Goal: Task Accomplishment & Management: Use online tool/utility

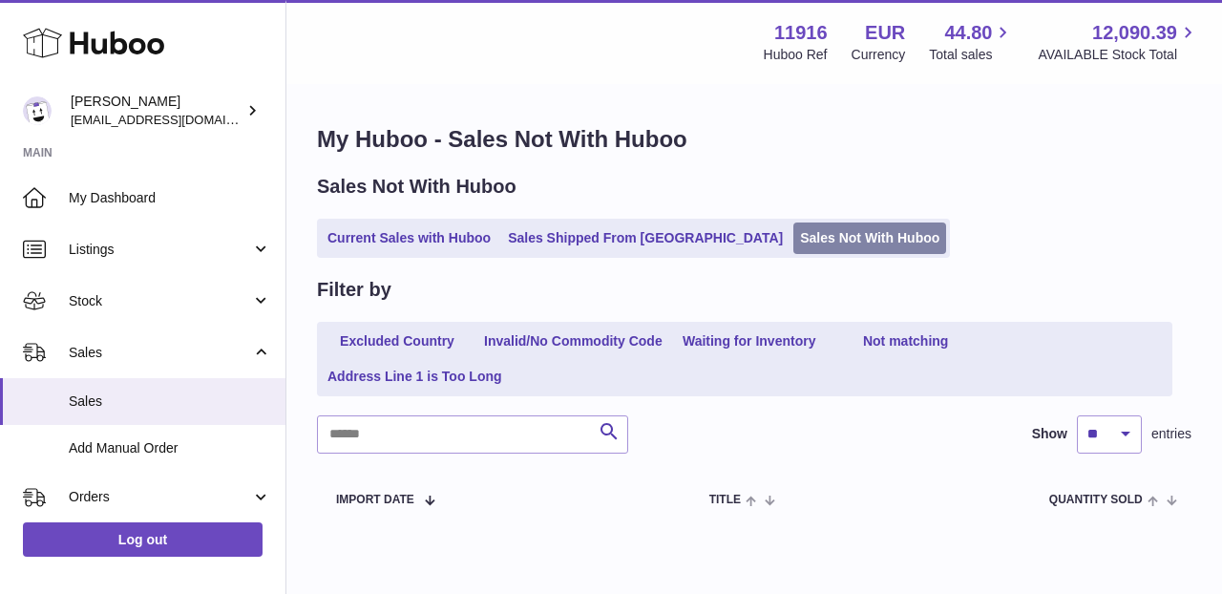
click at [793, 241] on link "Sales Not With Huboo" at bounding box center [869, 237] width 153 height 31
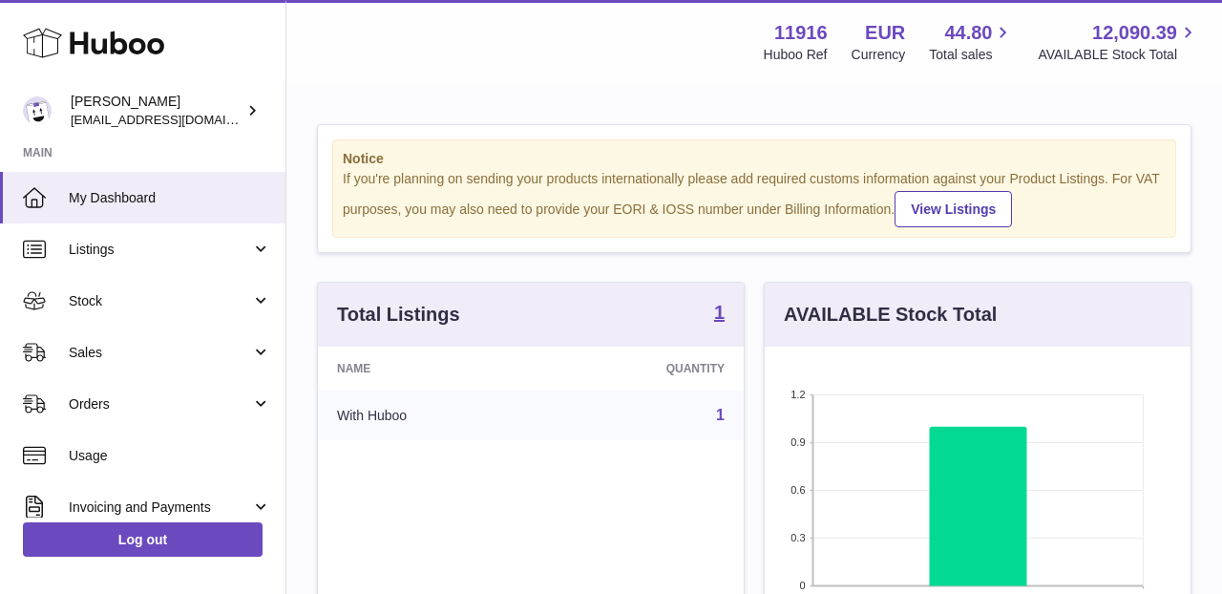
scroll to position [298, 426]
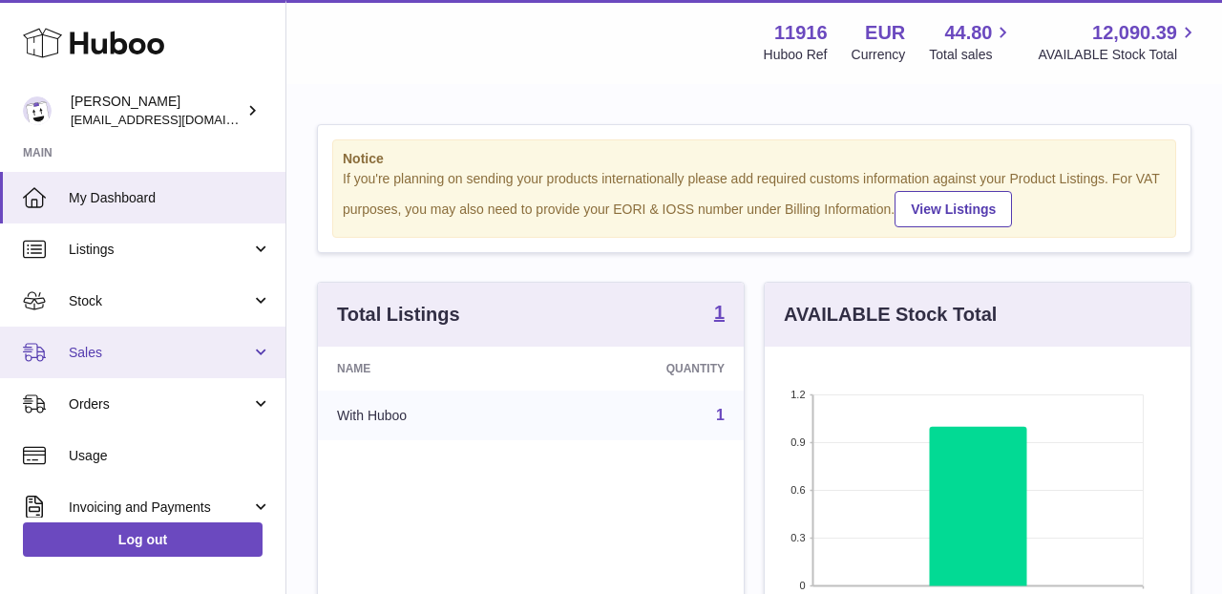
click at [233, 357] on span "Sales" at bounding box center [160, 353] width 182 height 18
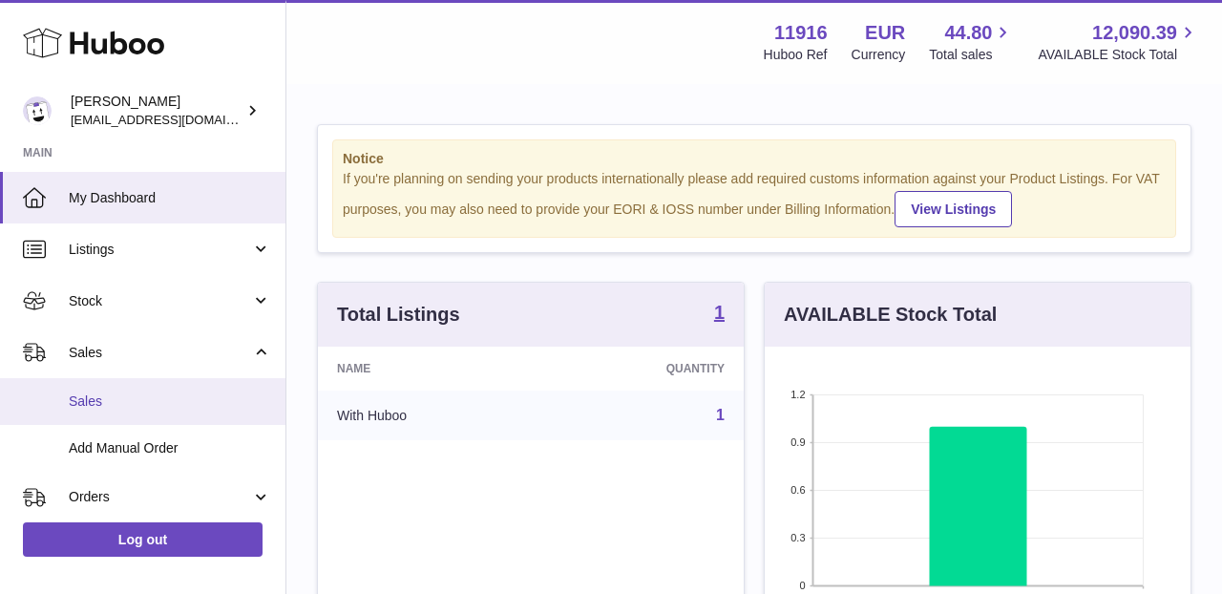
click at [214, 387] on link "Sales" at bounding box center [142, 401] width 285 height 47
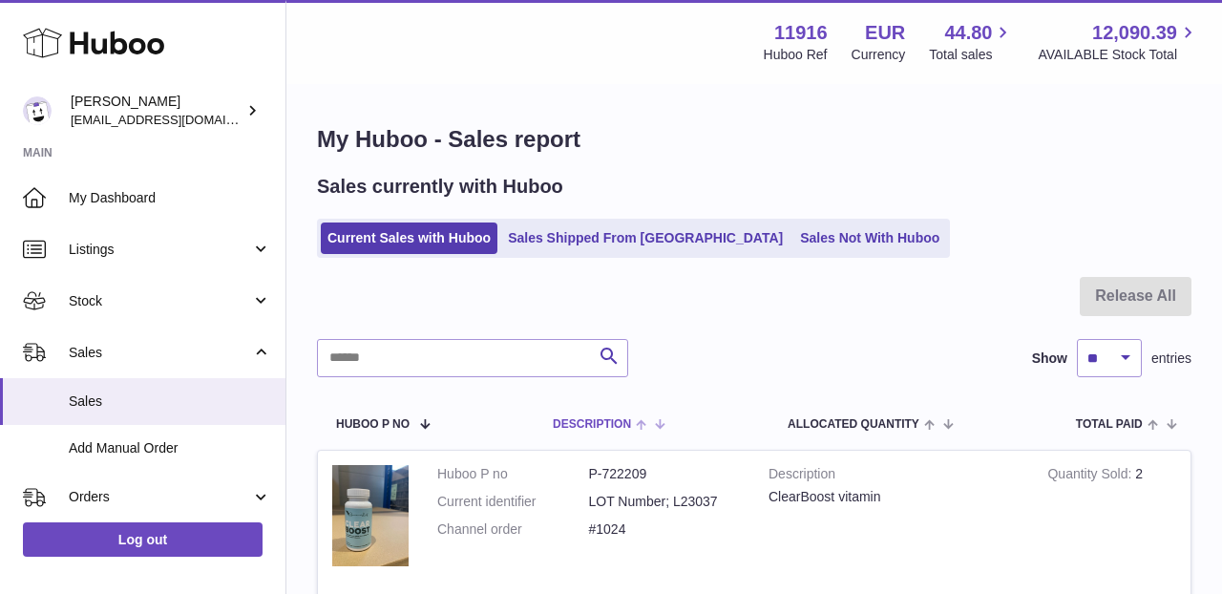
scroll to position [108, 0]
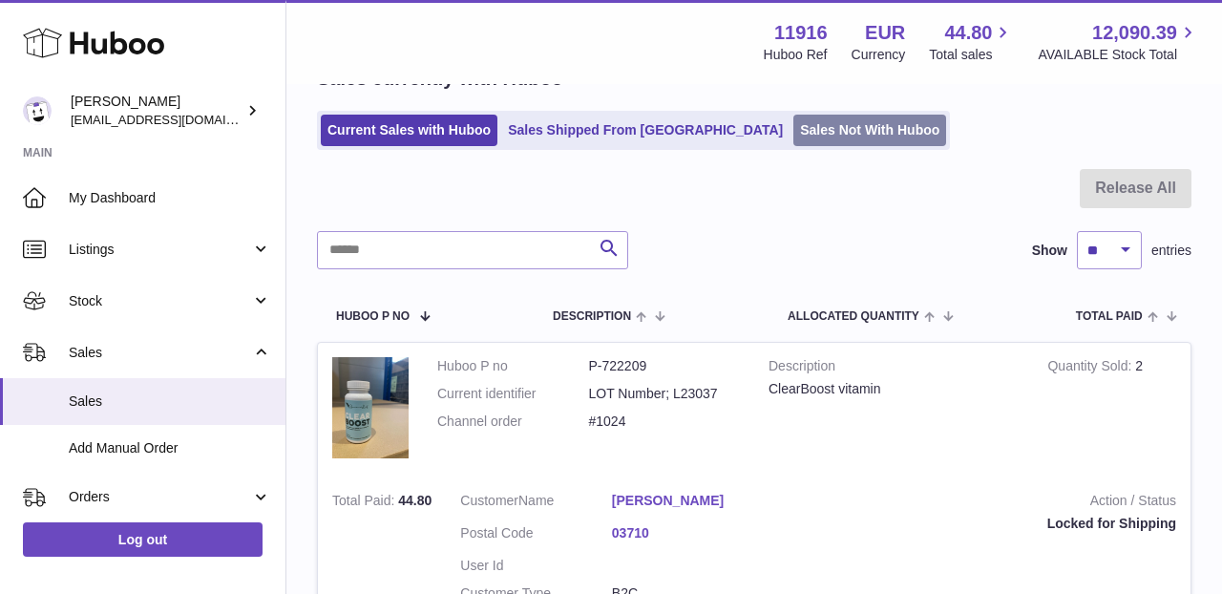
click at [793, 134] on link "Sales Not With Huboo" at bounding box center [869, 130] width 153 height 31
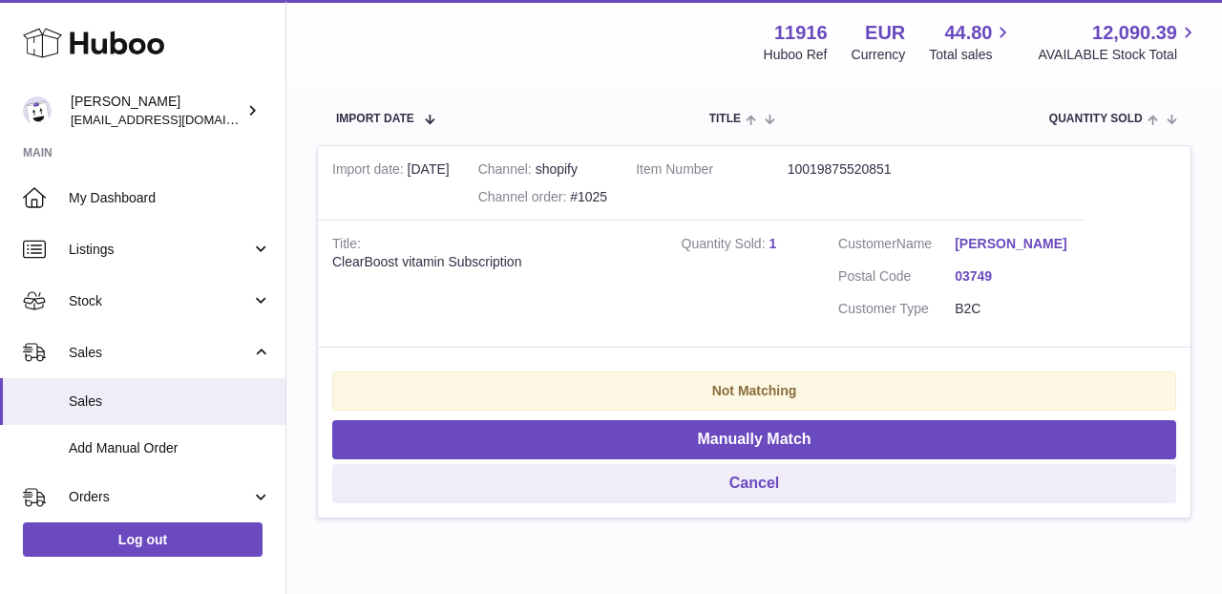
scroll to position [381, 0]
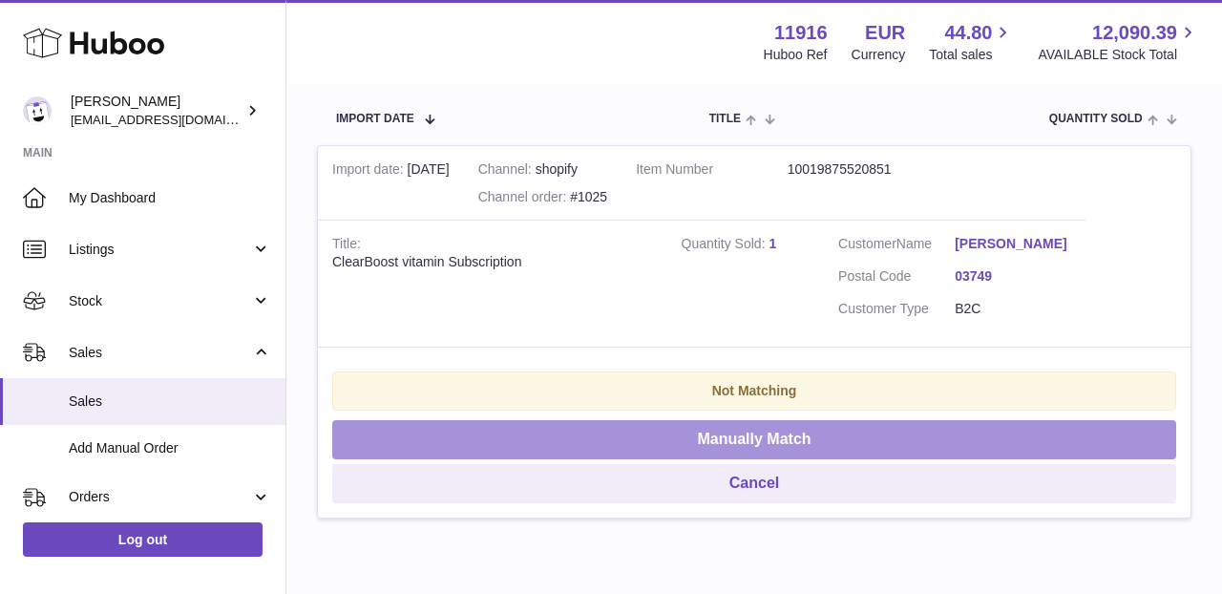
click at [660, 424] on button "Manually Match" at bounding box center [754, 439] width 844 height 39
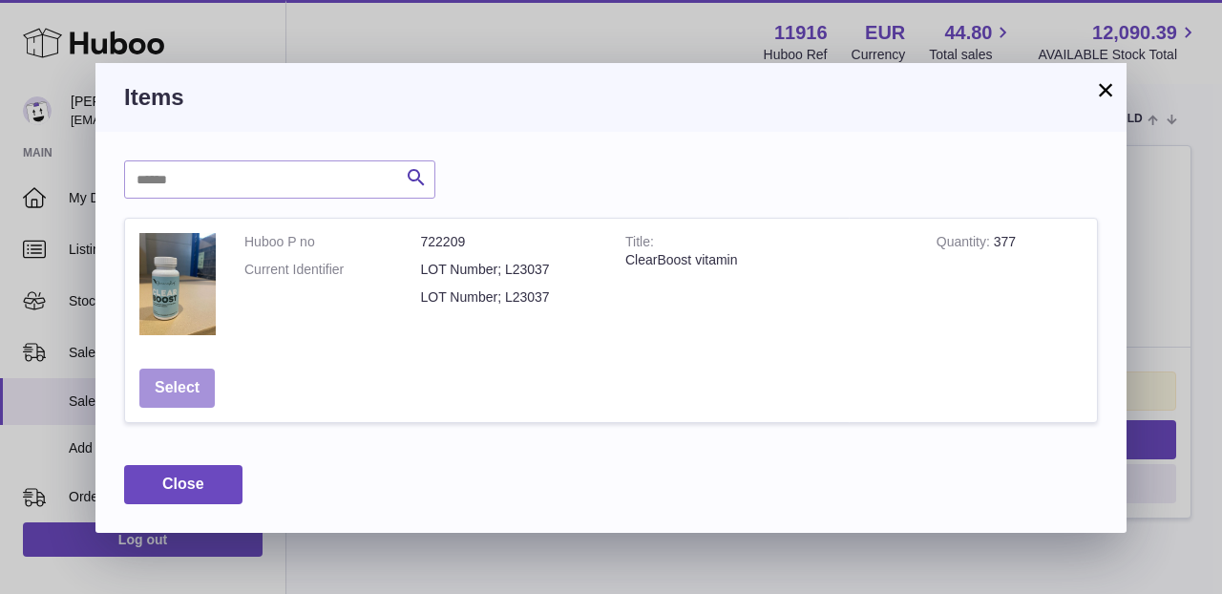
click at [184, 391] on button "Select" at bounding box center [176, 387] width 75 height 39
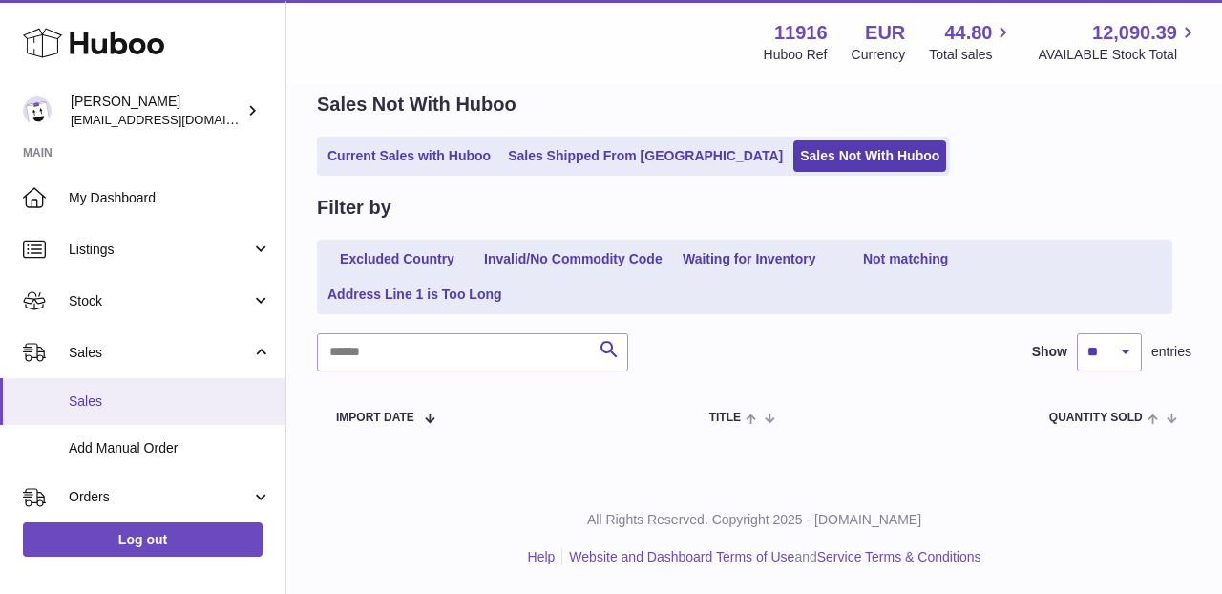
scroll to position [77, 0]
